Goal: Information Seeking & Learning: Learn about a topic

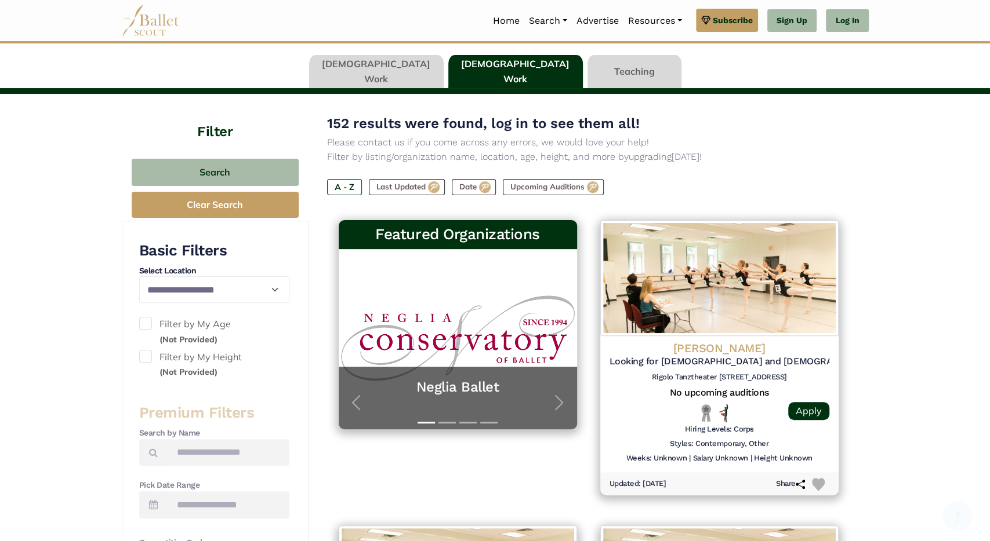
scroll to position [73, 0]
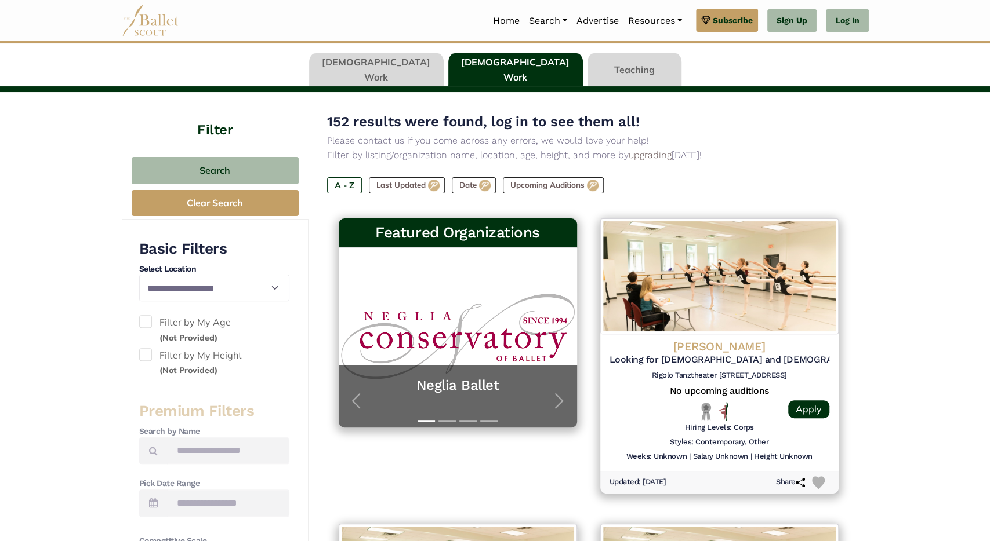
click at [402, 72] on link at bounding box center [376, 69] width 134 height 33
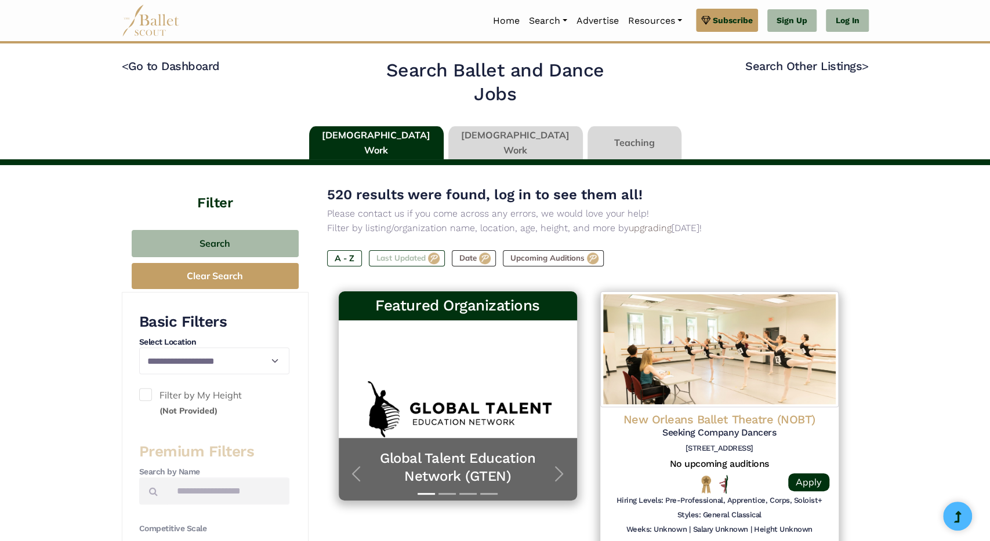
click at [391, 254] on label "Last Updated" at bounding box center [407, 258] width 76 height 16
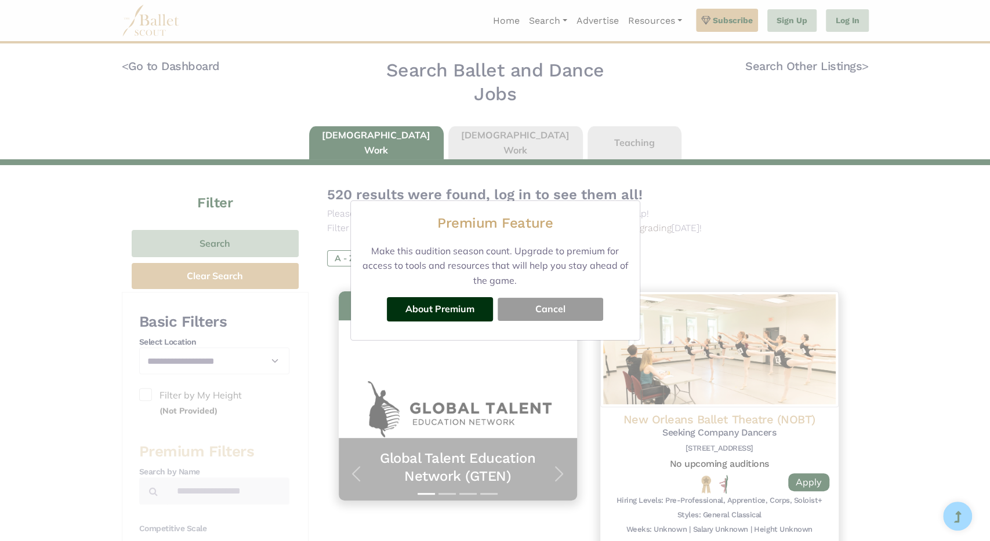
click at [558, 304] on button "Cancel" at bounding box center [550, 309] width 106 height 23
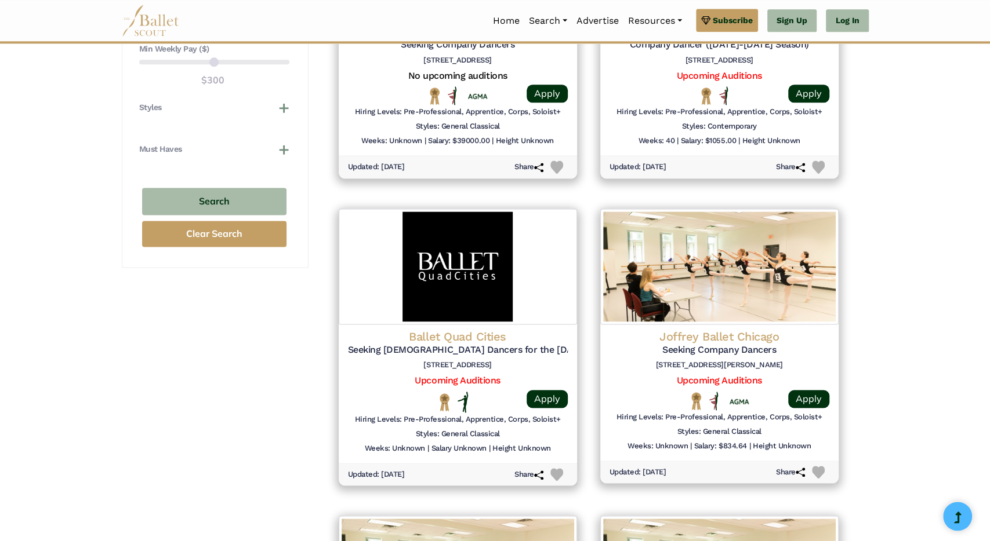
scroll to position [1477, 0]
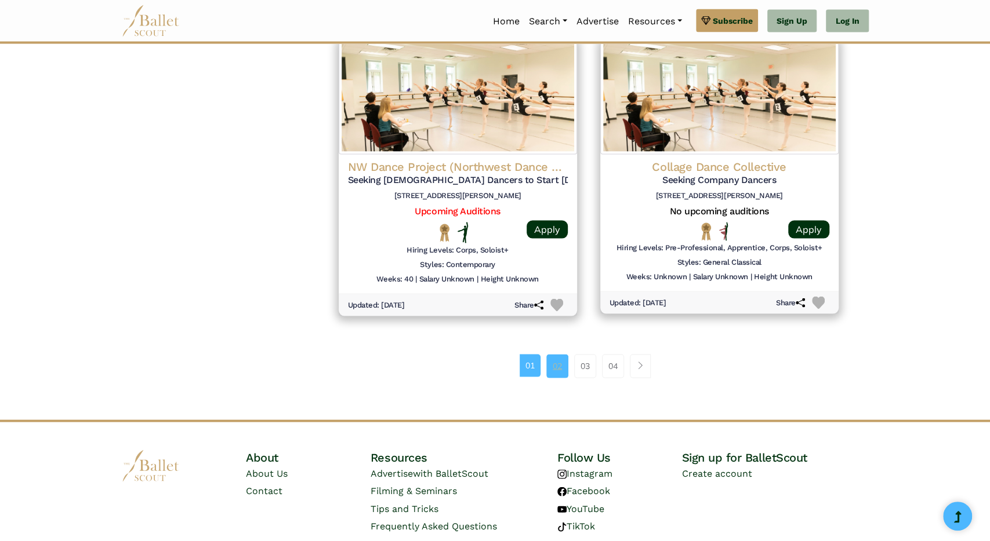
click at [552, 362] on link "02" at bounding box center [557, 365] width 22 height 23
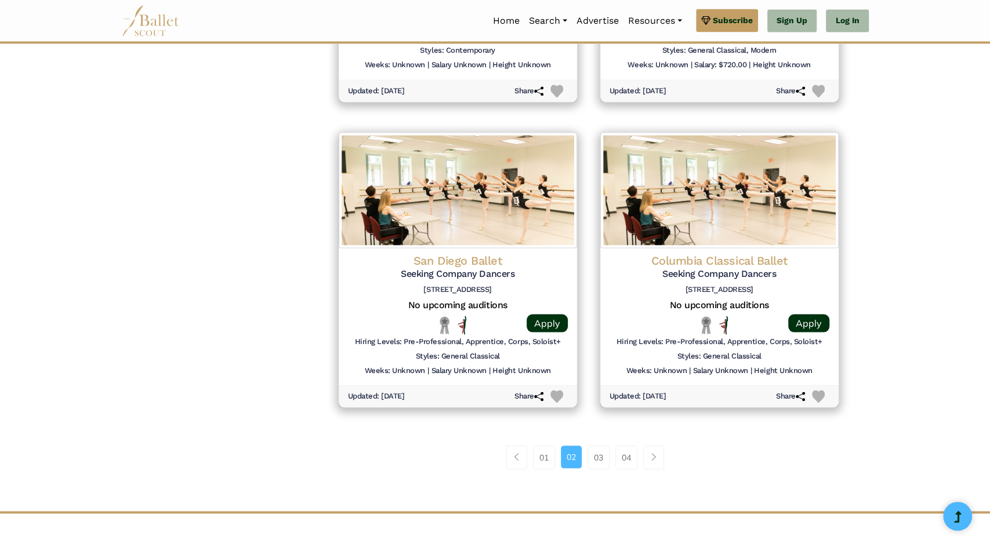
scroll to position [1428, 0]
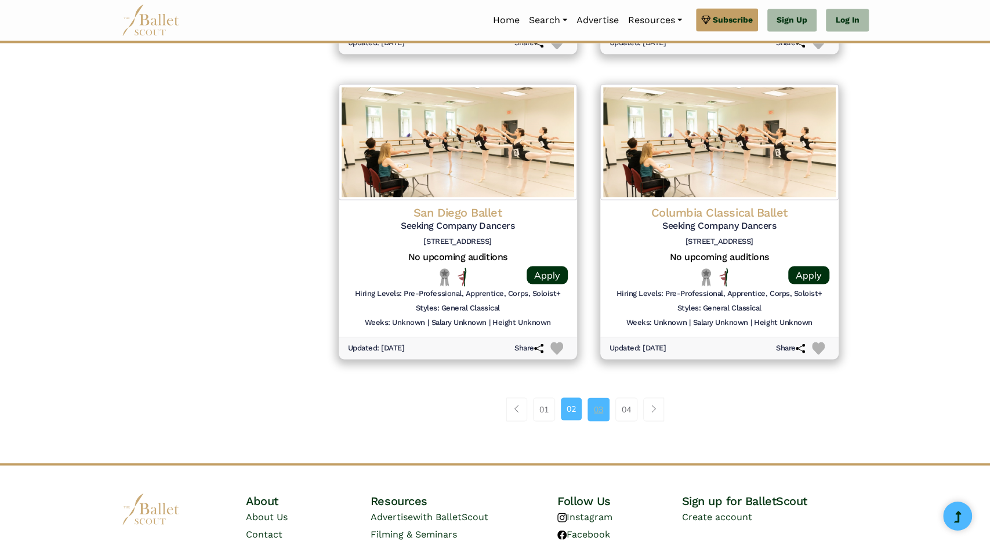
click at [599, 409] on link "03" at bounding box center [598, 409] width 22 height 23
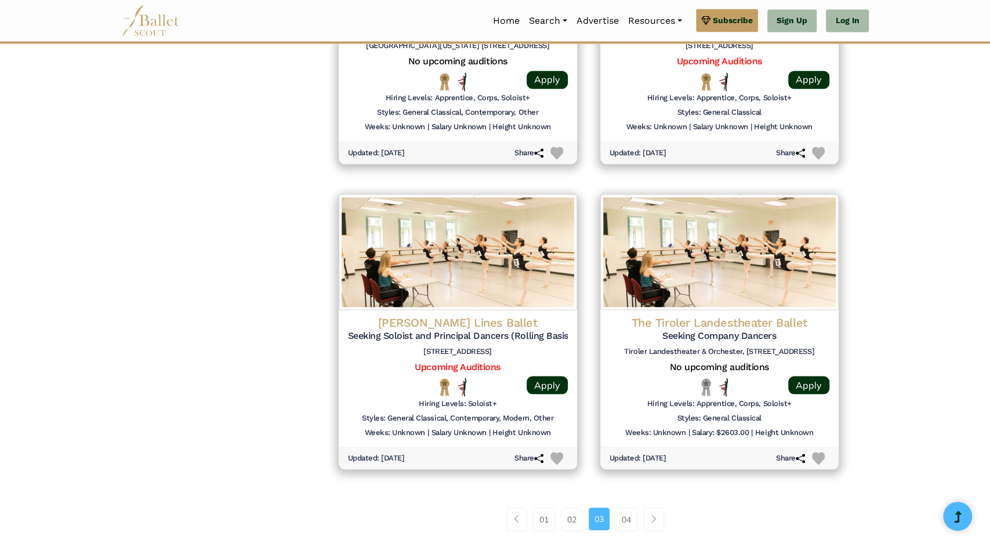
scroll to position [1316, 0]
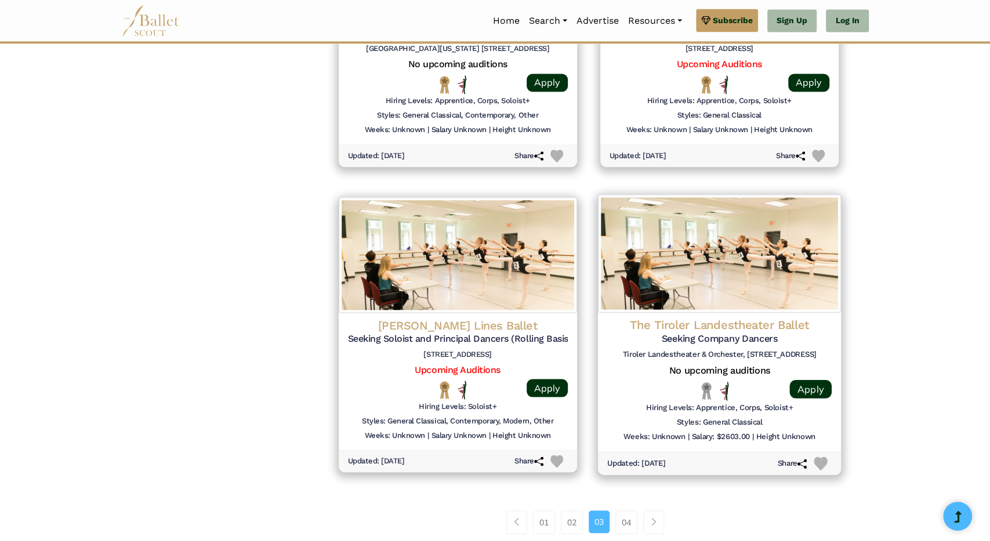
click at [706, 323] on h4 "The Tiroler Landestheater Ballet" at bounding box center [719, 326] width 224 height 16
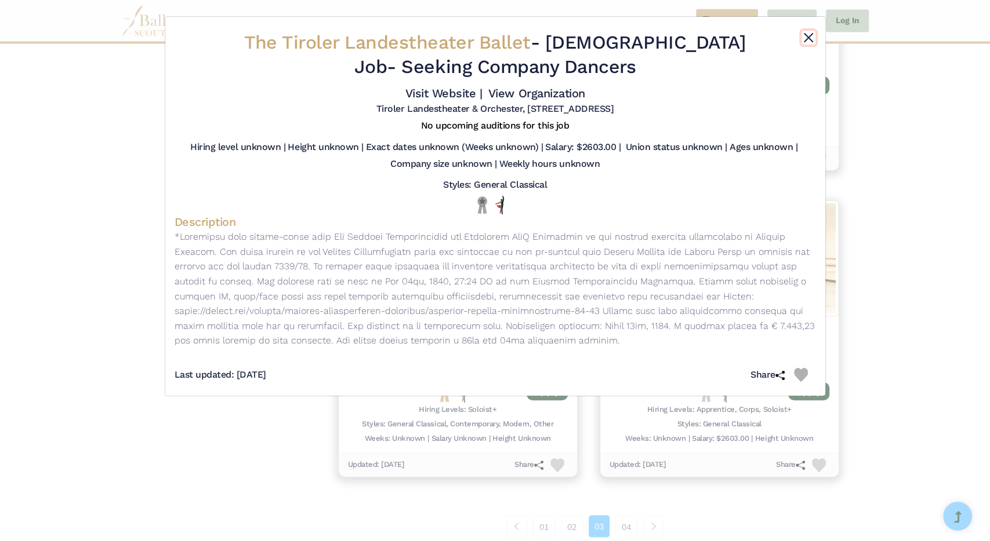
click at [806, 37] on button "Close" at bounding box center [808, 38] width 14 height 14
